Goal: Task Accomplishment & Management: Manage account settings

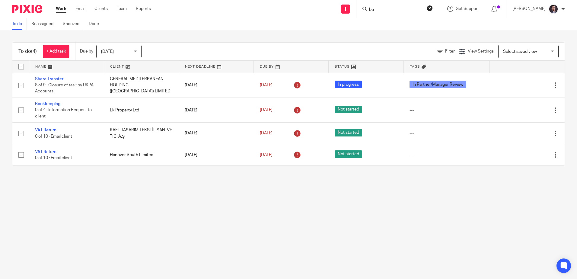
type input "bur"
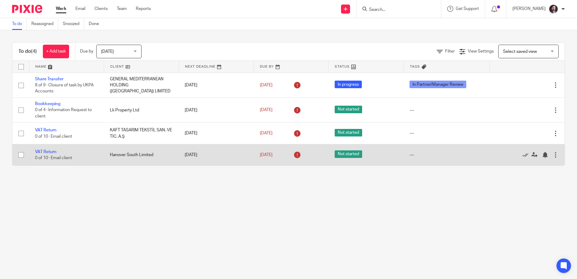
click at [405, 255] on main "To do Reassigned Snoozed Done To do (4) + Add task Due by Today Today Today Tom…" at bounding box center [288, 139] width 577 height 279
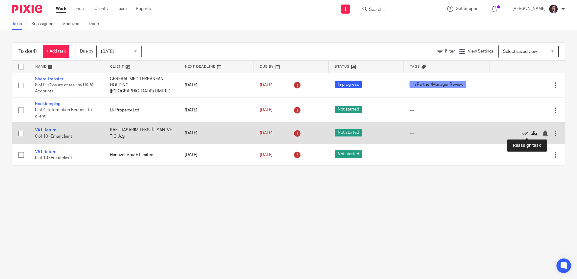
click at [531, 133] on icon at bounding box center [534, 133] width 6 height 6
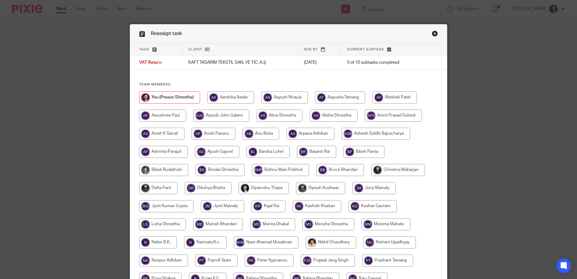
scroll to position [170, 0]
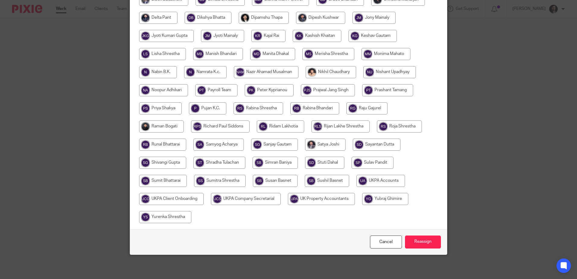
click at [207, 137] on div at bounding box center [288, 75] width 299 height 308
click at [210, 140] on input "radio" at bounding box center [218, 144] width 50 height 12
radio input "true"
click at [424, 244] on input "Reassign" at bounding box center [423, 241] width 36 height 13
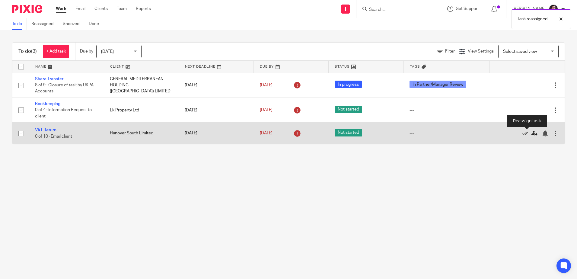
click at [531, 132] on icon at bounding box center [534, 133] width 6 height 6
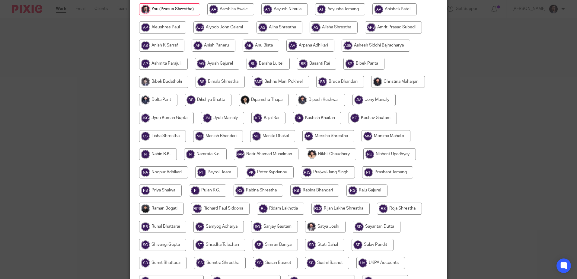
scroll to position [151, 0]
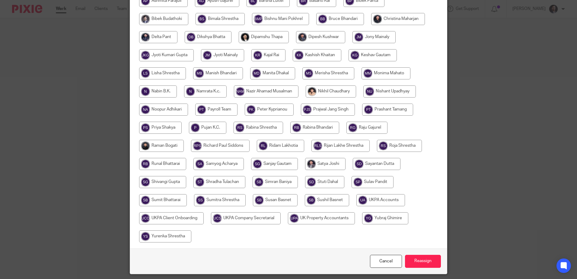
click at [264, 197] on input "radio" at bounding box center [275, 200] width 45 height 12
radio input "true"
click at [426, 257] on input "Reassign" at bounding box center [423, 261] width 36 height 13
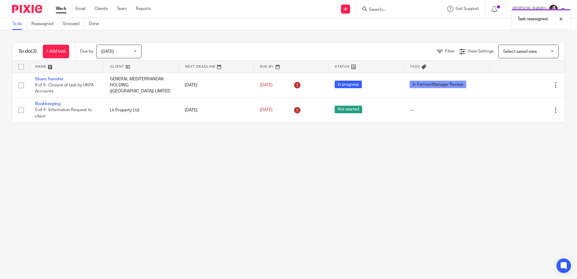
click at [398, 180] on main "To do Reassigned Snoozed Done To do (2) + Add task Due by [DATE] [DATE] [DATE] …" at bounding box center [288, 139] width 577 height 279
click at [388, 11] on div "Task reassigned." at bounding box center [429, 17] width 282 height 23
click at [382, 9] on div "Task reassigned." at bounding box center [429, 17] width 282 height 23
click at [362, 9] on div "Task reassigned." at bounding box center [429, 17] width 282 height 23
click at [369, 7] on div at bounding box center [397, 9] width 70 height 8
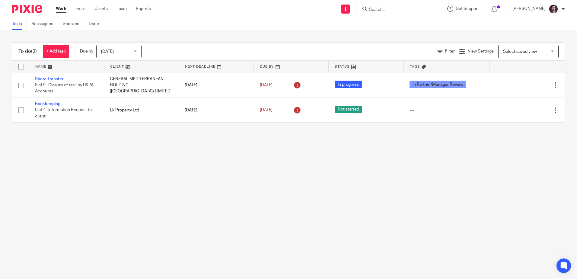
click at [388, 11] on input "Search" at bounding box center [395, 9] width 54 height 5
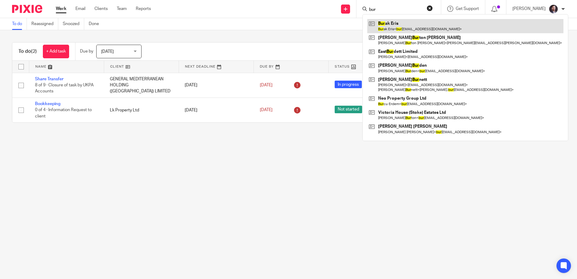
type input "bur"
click at [390, 24] on link at bounding box center [465, 26] width 196 height 14
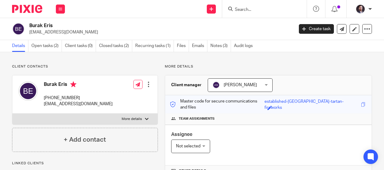
drag, startPoint x: 54, startPoint y: 24, endPoint x: 29, endPoint y: 22, distance: 25.1
click at [29, 23] on h2 "Burak Eris" at bounding box center [133, 26] width 208 height 6
copy h2 "Burak Eris"
